Goal: Navigation & Orientation: Find specific page/section

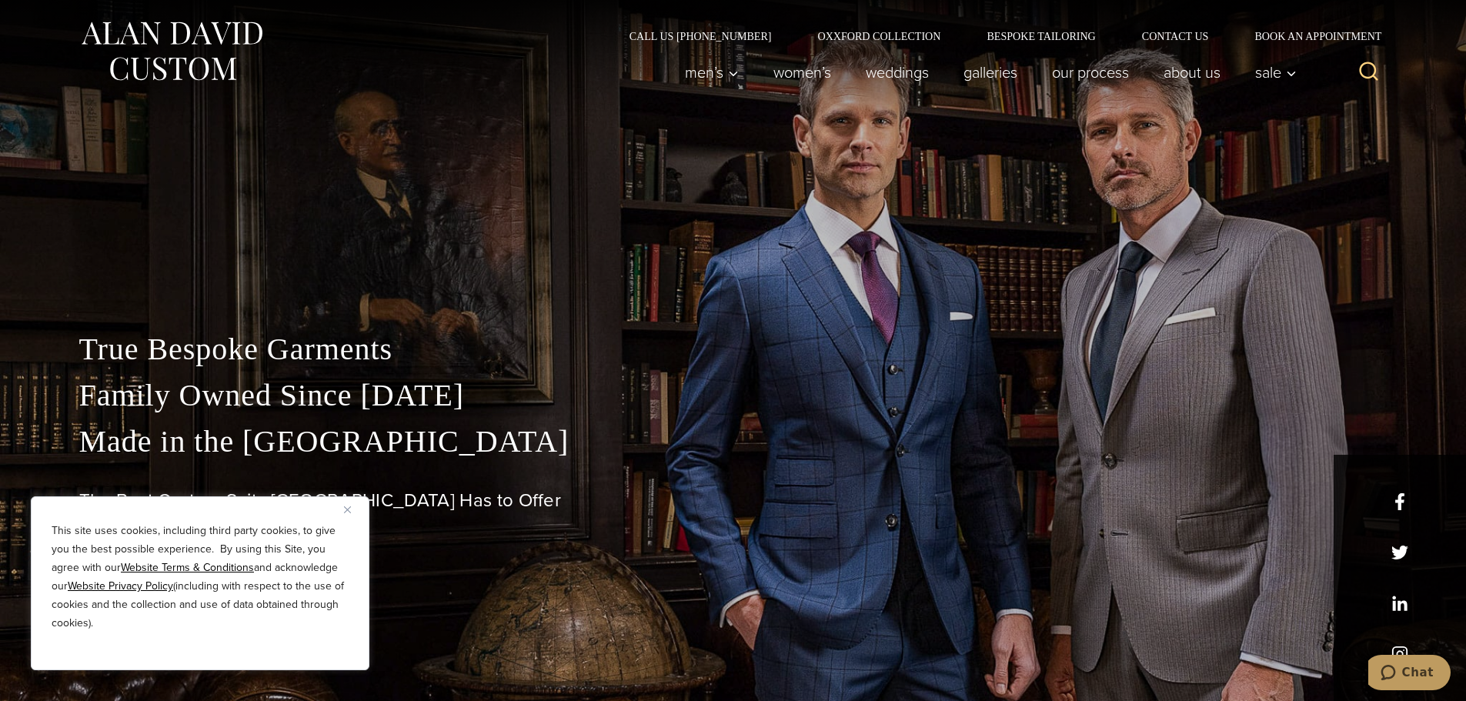
click at [343, 503] on div "This site uses cookies, including third party cookies, to give you the best pos…" at bounding box center [200, 583] width 339 height 174
click at [349, 511] on img "Close" at bounding box center [347, 509] width 7 height 7
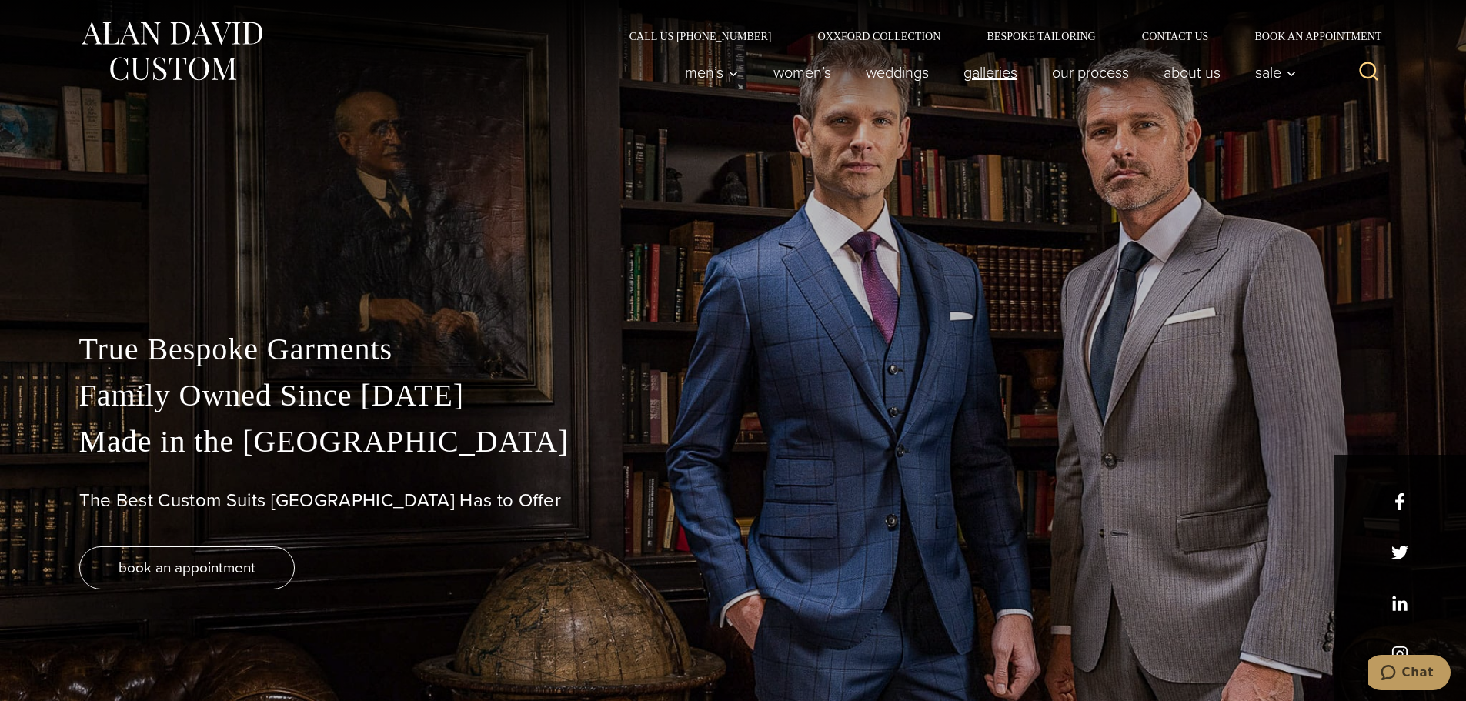
click at [1012, 74] on link "Galleries" at bounding box center [990, 72] width 89 height 31
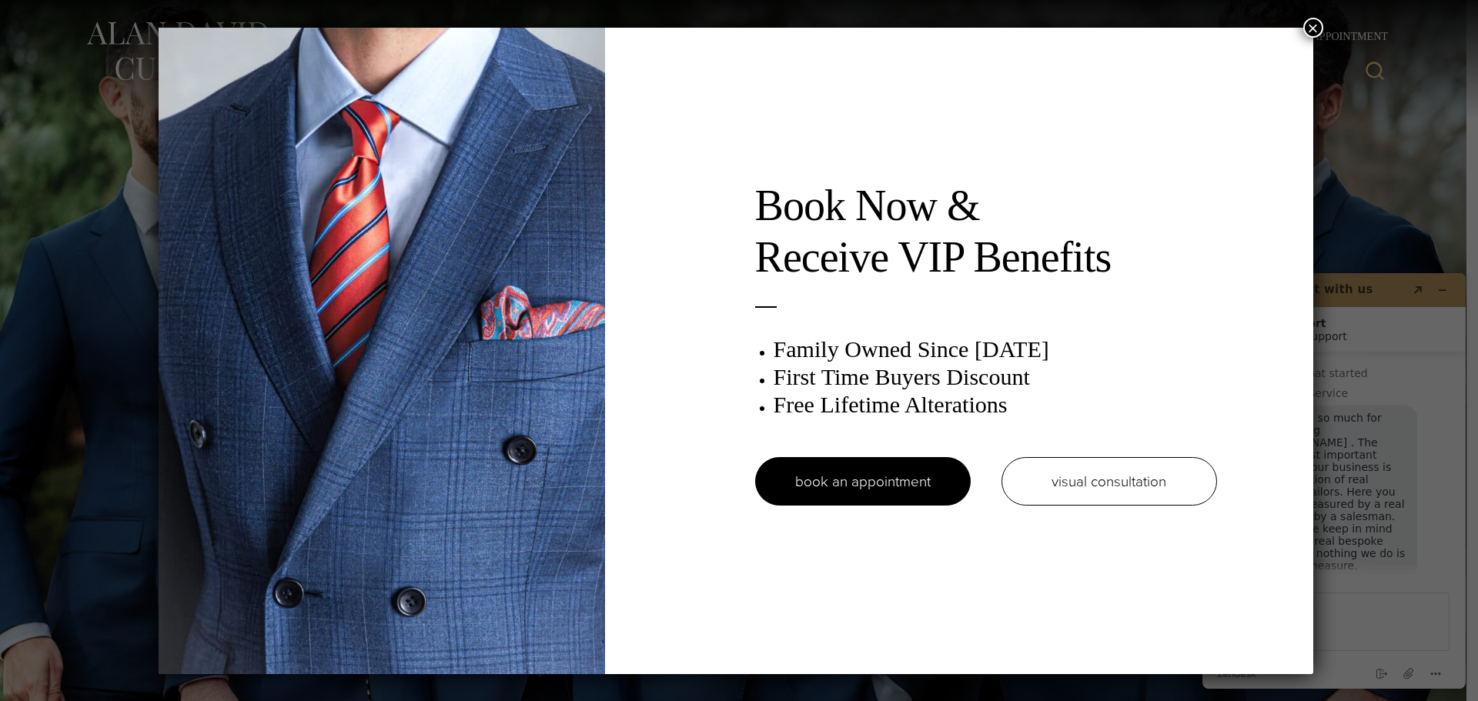
click at [1316, 29] on button "×" at bounding box center [1313, 28] width 20 height 20
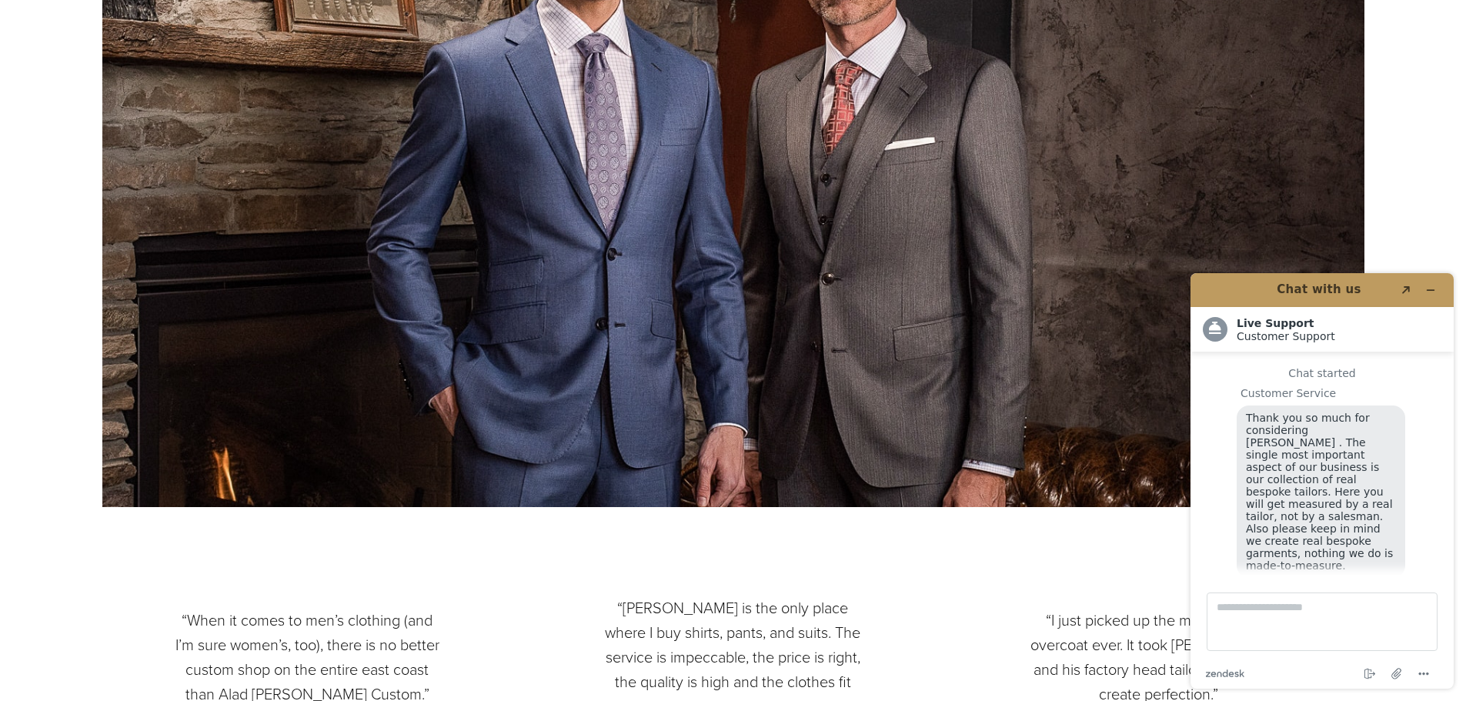
scroll to position [19, 0]
click at [1408, 289] on icon "Popout" at bounding box center [1406, 290] width 8 height 8
